Goal: Find specific page/section

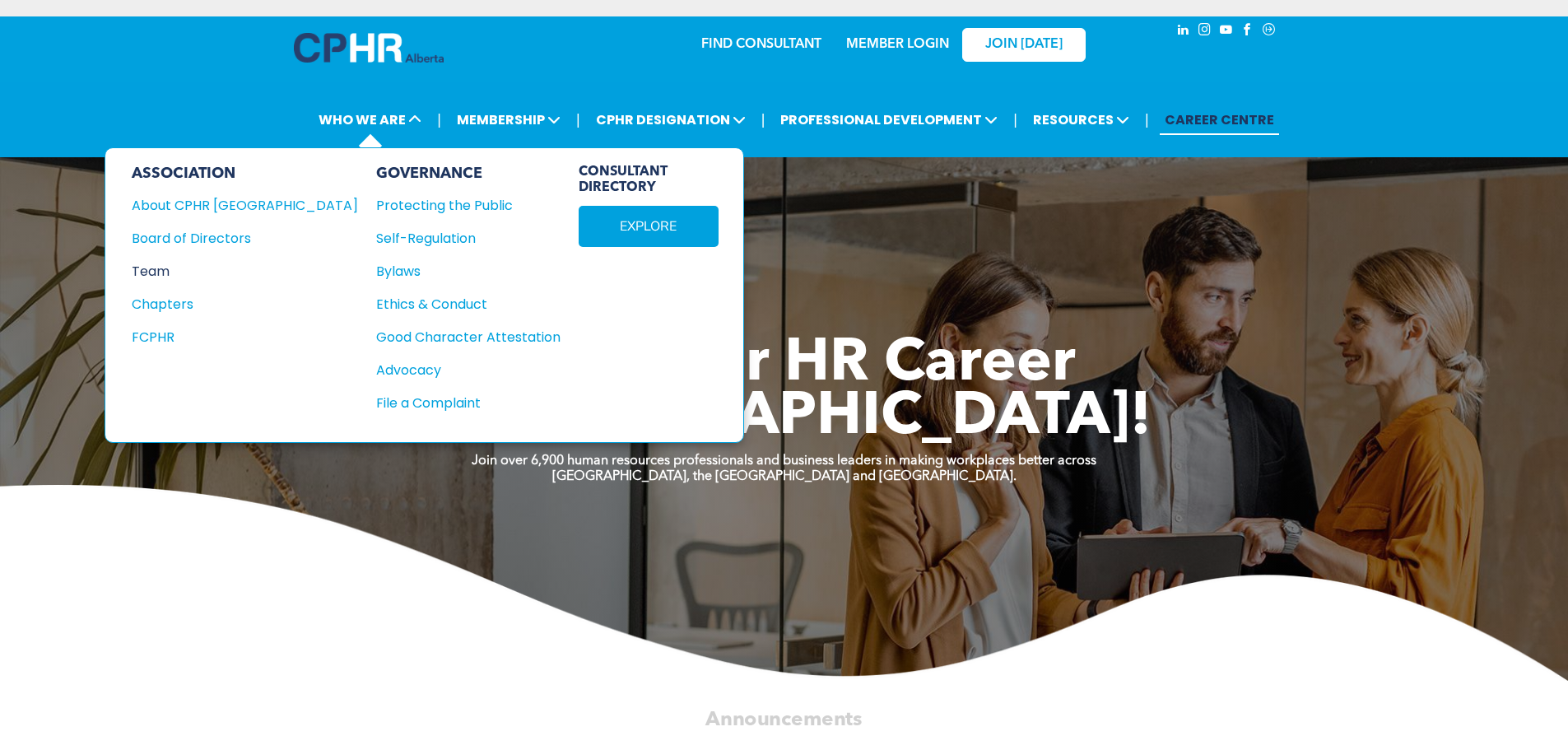
click at [157, 273] on div "Team" at bounding box center [234, 271] width 204 height 21
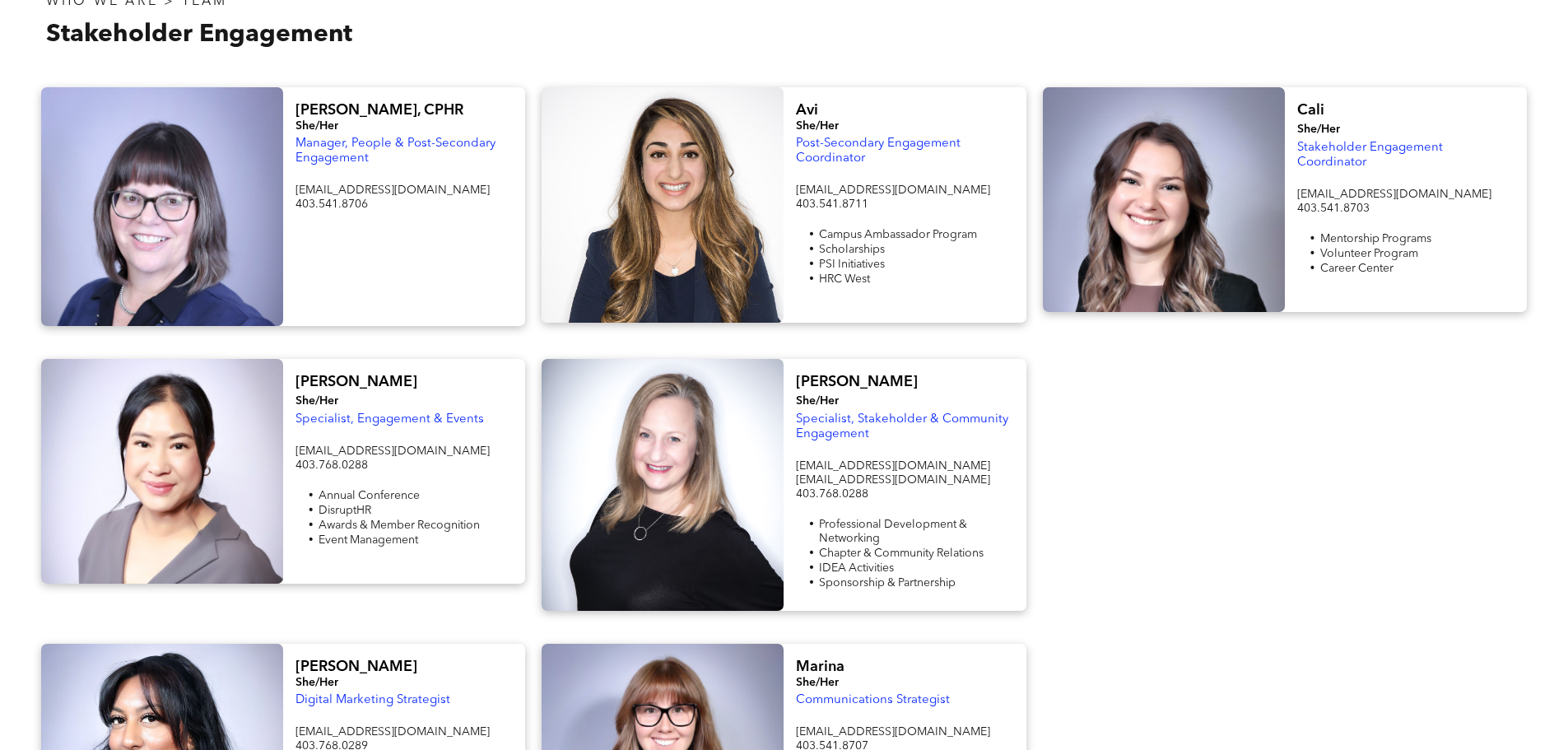
scroll to position [1339, 0]
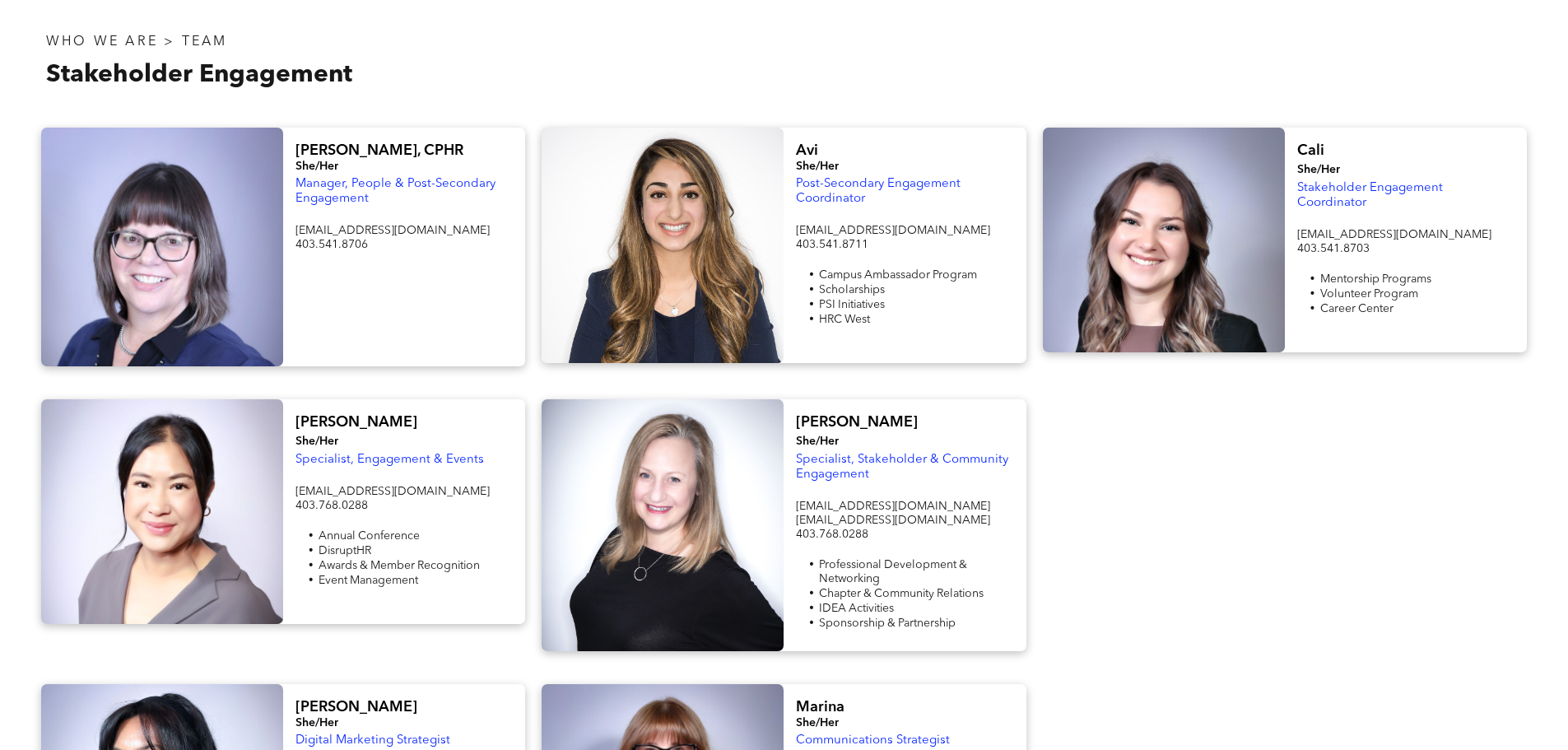
drag, startPoint x: 1176, startPoint y: 512, endPoint x: 1109, endPoint y: 510, distance: 67.0
click at [1109, 510] on div at bounding box center [1284, 525] width 500 height 252
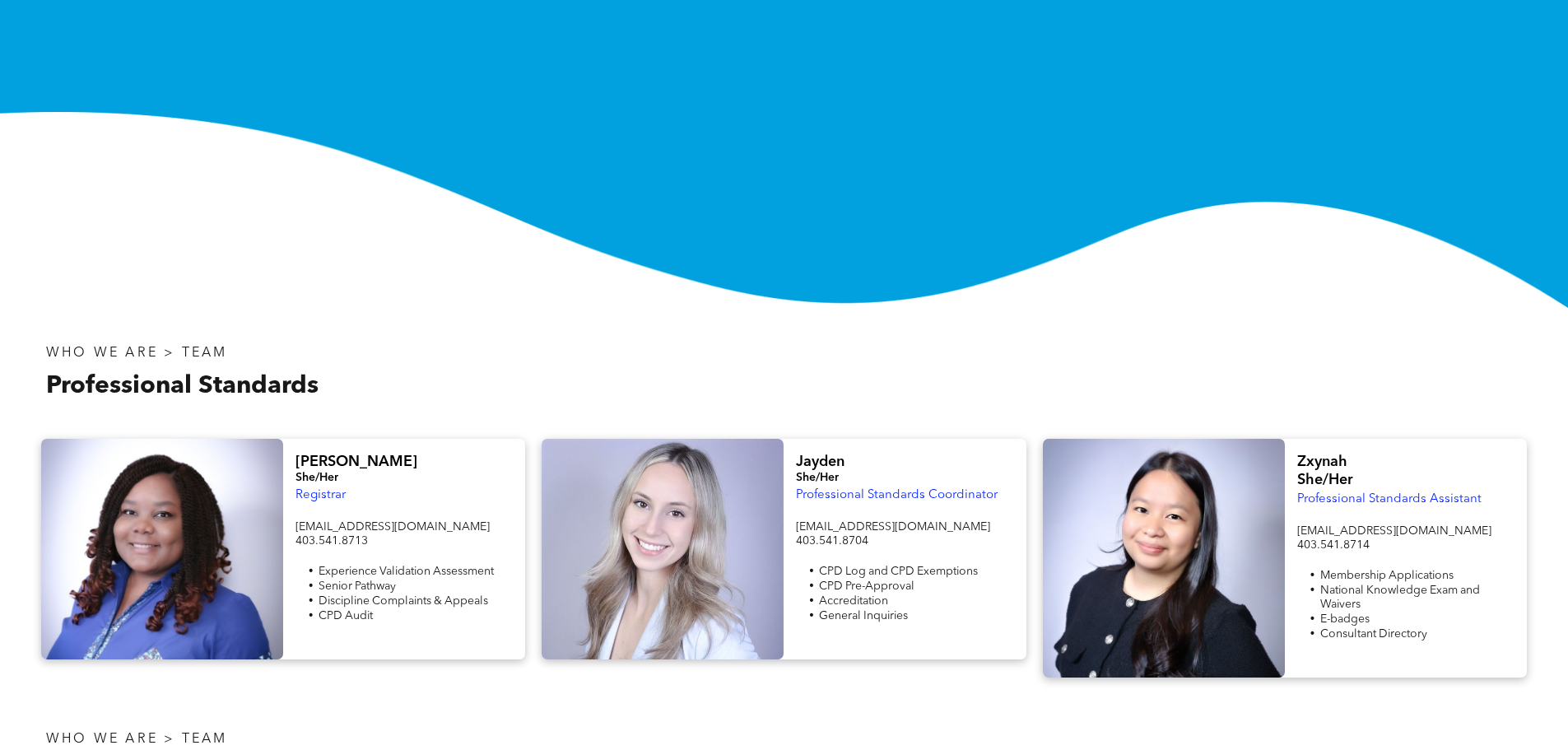
scroll to position [0, 0]
